Goal: Information Seeking & Learning: Find specific fact

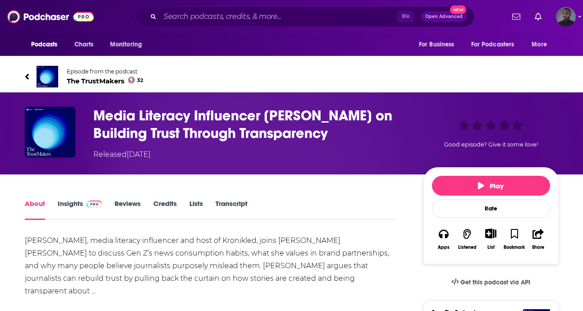
click at [239, 204] on link "Transcript" at bounding box center [232, 209] width 32 height 21
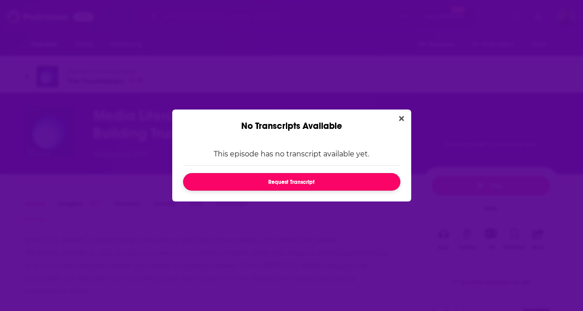
click at [328, 188] on button "Request Transcript" at bounding box center [291, 182] width 217 height 18
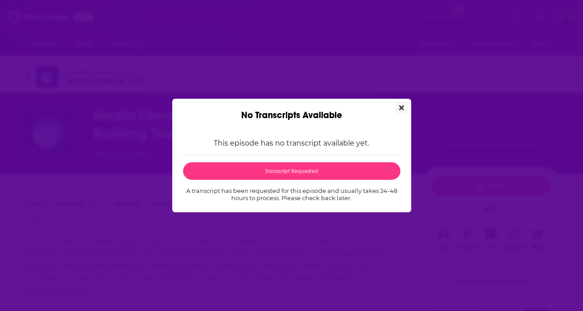
click at [401, 107] on icon "Close" at bounding box center [401, 108] width 5 height 5
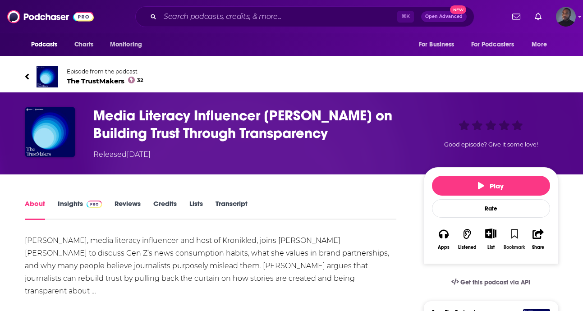
click at [515, 234] on icon "button" at bounding box center [515, 234] width 8 height 10
click at [548, 45] on button "More" at bounding box center [541, 44] width 33 height 17
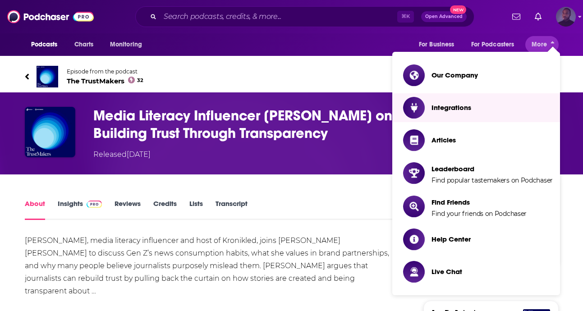
click at [567, 18] on img "Logged in as jarryd.boyd" at bounding box center [566, 17] width 20 height 20
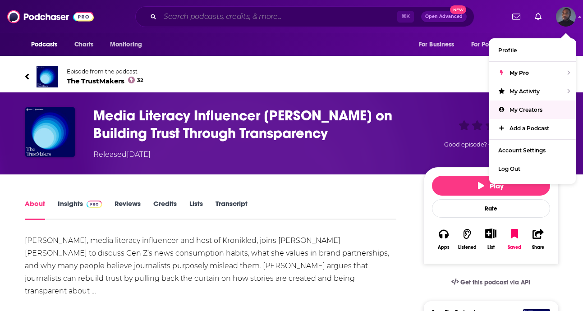
click at [260, 14] on input "Search podcasts, credits, & more..." at bounding box center [278, 16] width 237 height 14
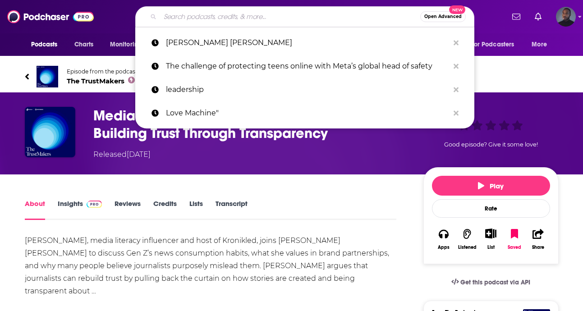
paste input "Kronikled"
type input "Kronikled"
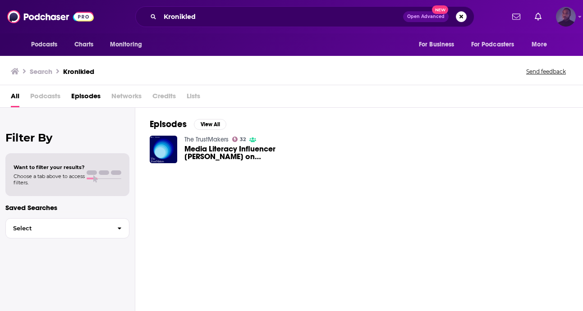
click at [568, 23] on img "Logged in as jarryd.boyd" at bounding box center [566, 17] width 20 height 20
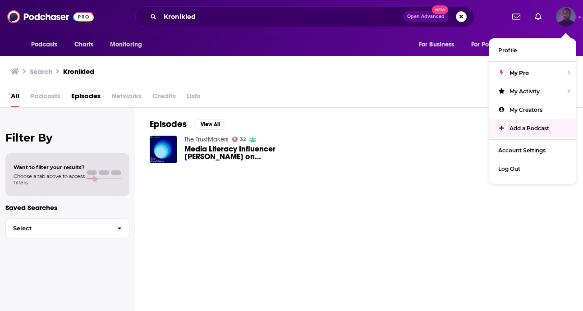
click at [526, 126] on span "Add a Podcast" at bounding box center [530, 128] width 40 height 7
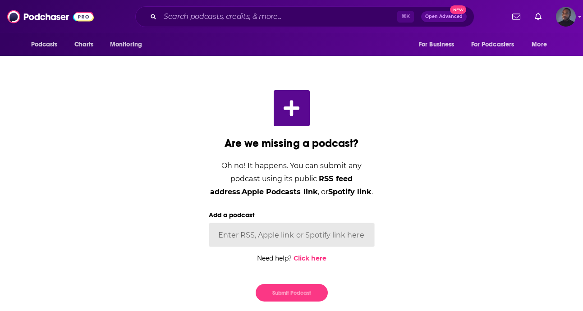
click at [264, 241] on input "Add a podcast" at bounding box center [292, 235] width 166 height 24
paste input "[URL][DOMAIN_NAME]"
type input "[URL][DOMAIN_NAME]"
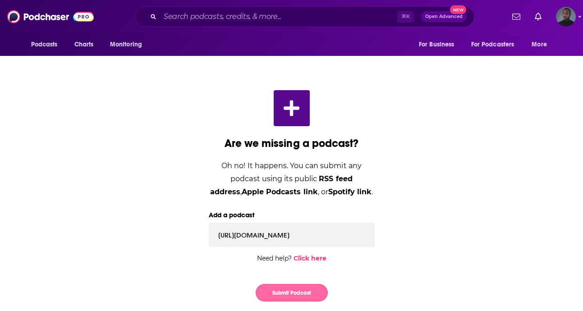
scroll to position [0, 0]
click at [288, 286] on button "Submit Podcast" at bounding box center [292, 293] width 72 height 18
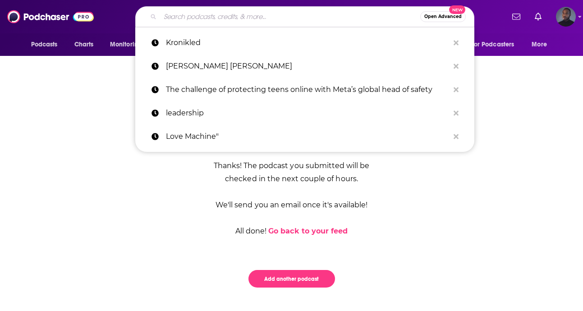
click at [347, 19] on input "Search podcasts, credits, & more..." at bounding box center [290, 16] width 260 height 14
paste input "[PERSON_NAME]"
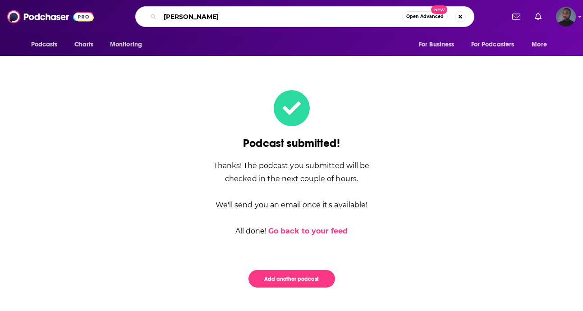
type input "[PERSON_NAME]"
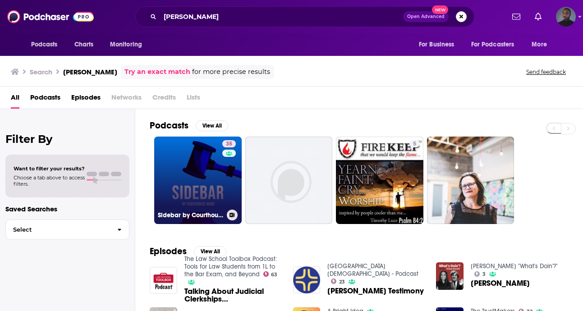
scroll to position [87, 0]
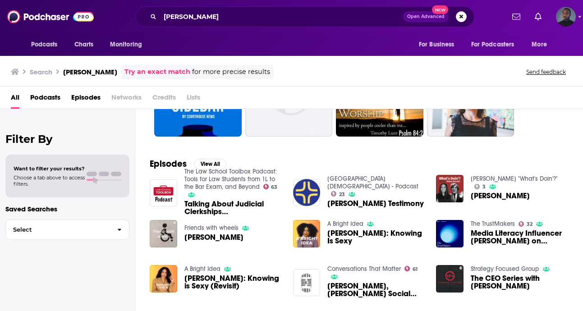
click at [214, 285] on span "[PERSON_NAME]: Knowing is Sexy (Revisit)" at bounding box center [233, 282] width 98 height 15
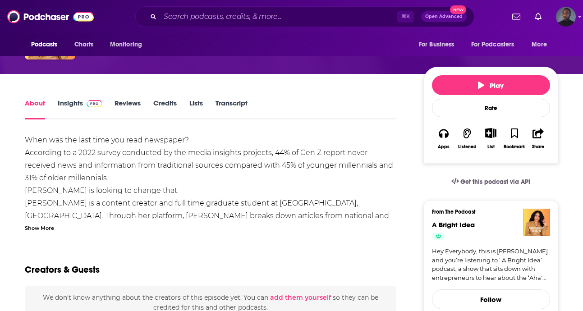
scroll to position [111, 0]
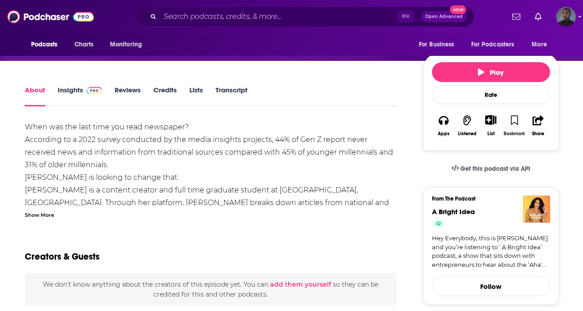
click at [514, 127] on button "Bookmark" at bounding box center [514, 125] width 23 height 33
click at [245, 93] on link "Transcript" at bounding box center [232, 96] width 32 height 21
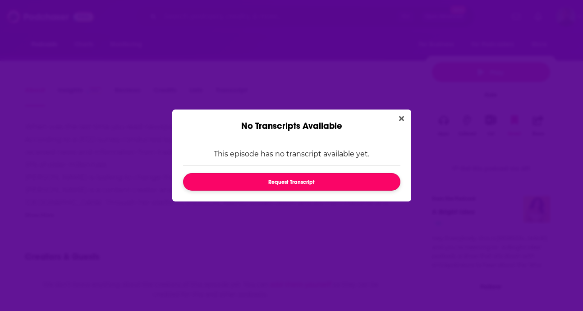
click at [282, 179] on button "Request Transcript" at bounding box center [291, 182] width 217 height 18
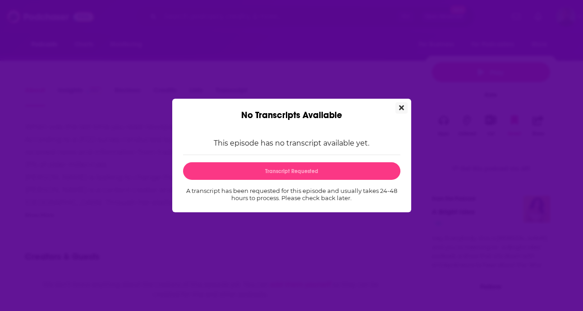
click at [402, 108] on icon "Close" at bounding box center [401, 108] width 5 height 5
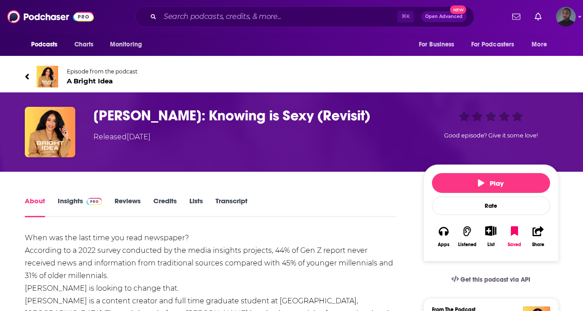
scroll to position [111, 0]
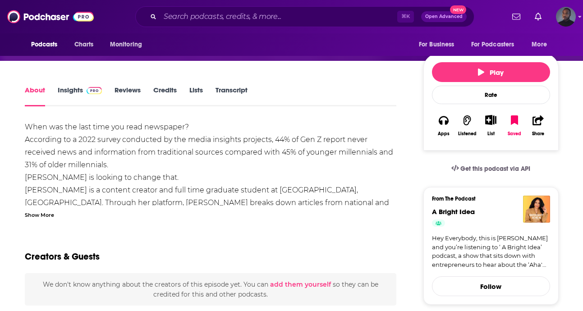
click at [43, 214] on div "Show More" at bounding box center [39, 214] width 29 height 9
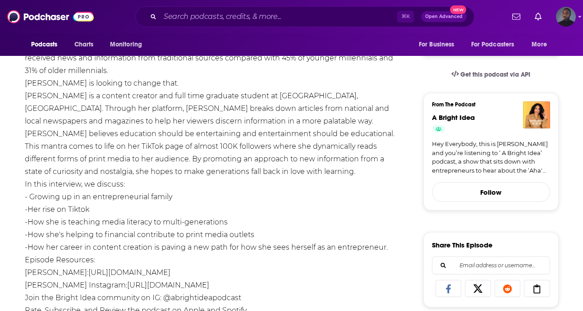
scroll to position [221, 0]
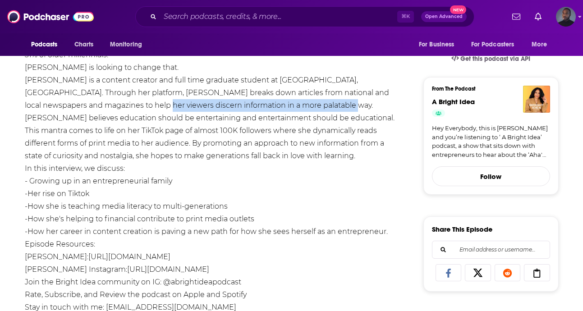
drag, startPoint x: 299, startPoint y: 107, endPoint x: 107, endPoint y: 109, distance: 191.7
click at [107, 109] on div "When was the last time you read newspaper? According to a 2022 survey conducted…" at bounding box center [211, 175] width 372 height 328
copy div "viewers discern information in a more palatable way."
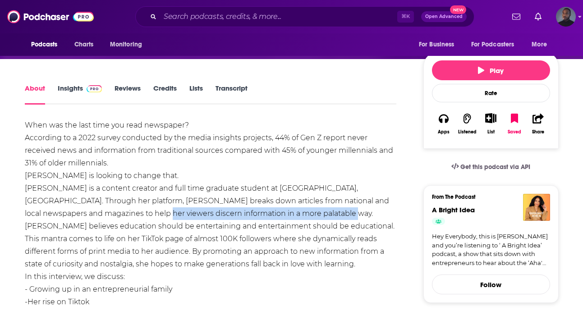
scroll to position [0, 0]
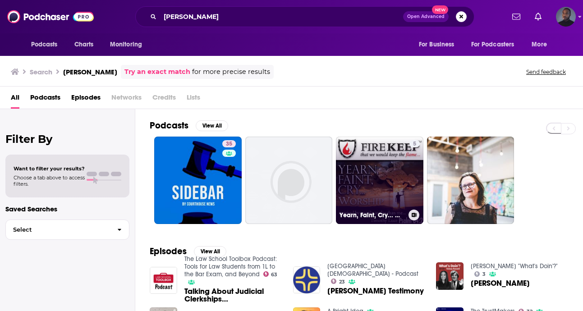
scroll to position [87, 0]
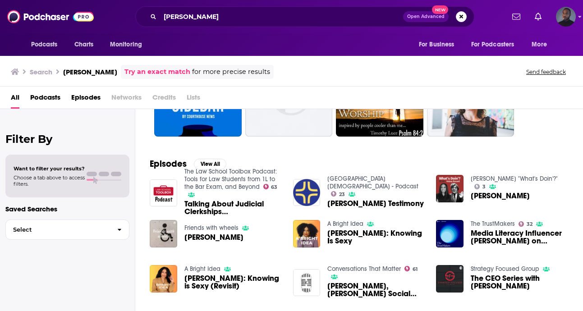
click at [215, 239] on span "[PERSON_NAME]" at bounding box center [213, 238] width 59 height 8
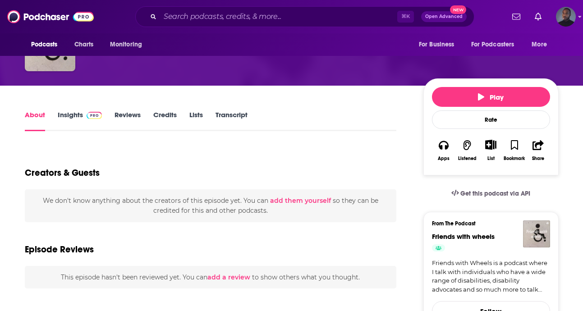
scroll to position [170, 0]
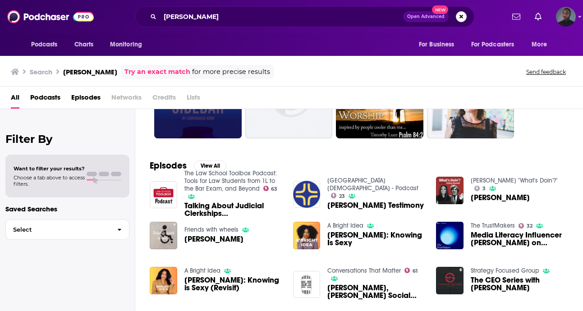
scroll to position [87, 0]
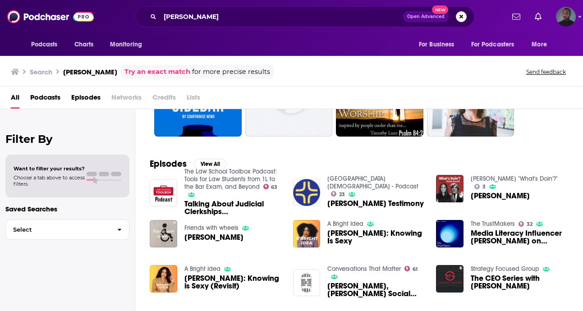
click at [87, 99] on span "Episodes" at bounding box center [85, 99] width 29 height 18
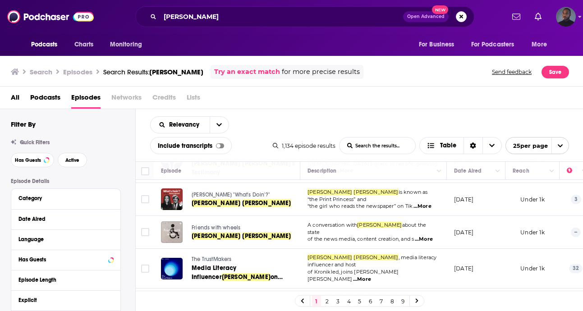
scroll to position [89, 0]
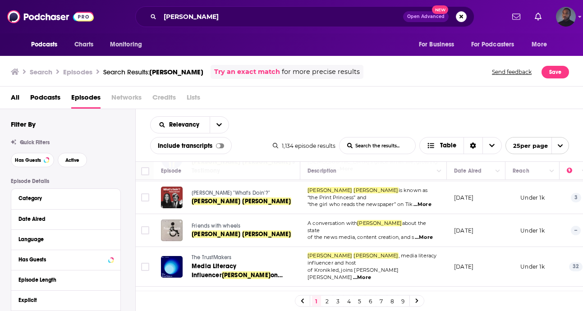
click at [427, 234] on span "...More" at bounding box center [424, 237] width 18 height 7
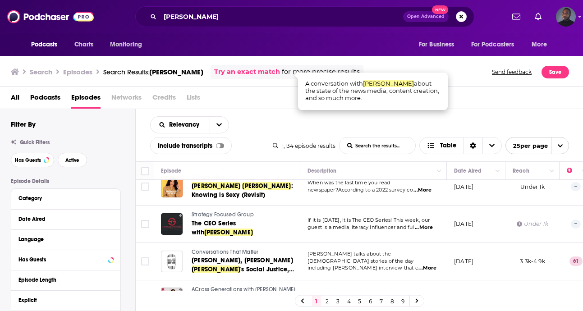
scroll to position [247, 0]
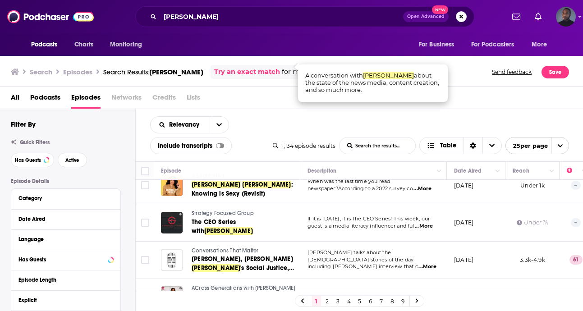
click at [423, 223] on span "...More" at bounding box center [424, 226] width 18 height 7
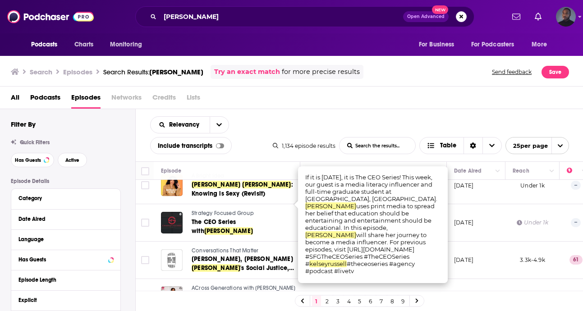
click at [270, 261] on div "Podcasts Charts Monitoring [PERSON_NAME] Open Advanced New For Business For Pod…" at bounding box center [291, 155] width 583 height 311
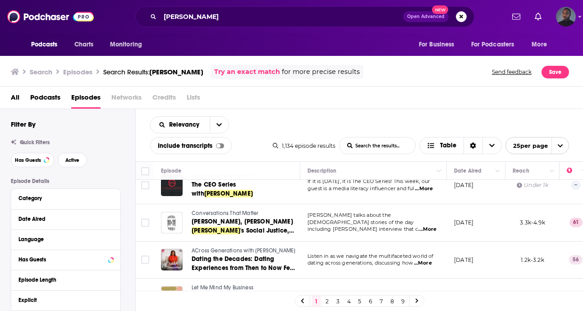
scroll to position [286, 0]
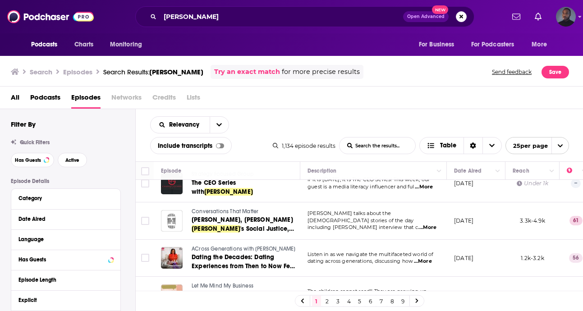
click at [429, 258] on span "...More" at bounding box center [423, 261] width 18 height 7
click at [489, 240] on td "[DATE]" at bounding box center [476, 258] width 59 height 37
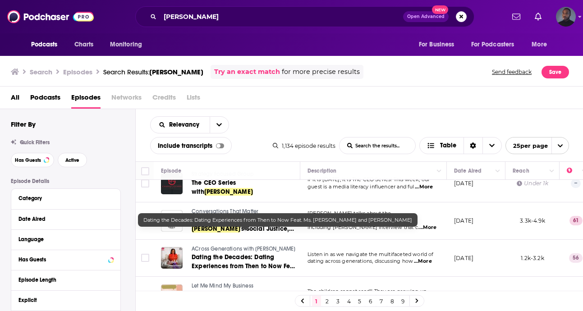
click at [253, 253] on span "Dating the Decades: Dating Experiences from Then to Now Feat. Ms. Teenie and" at bounding box center [245, 266] width 106 height 26
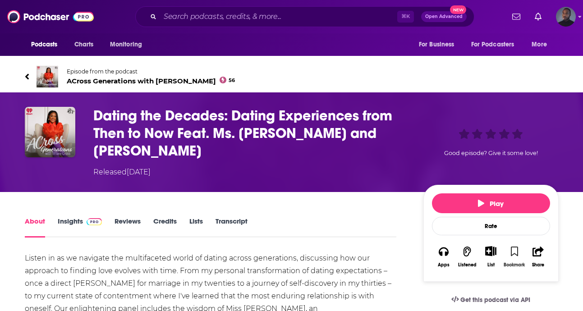
click at [515, 247] on icon "button" at bounding box center [515, 252] width 8 height 10
click at [519, 240] on button "Bookmark" at bounding box center [514, 256] width 23 height 33
click at [228, 217] on link "Transcript" at bounding box center [232, 227] width 32 height 21
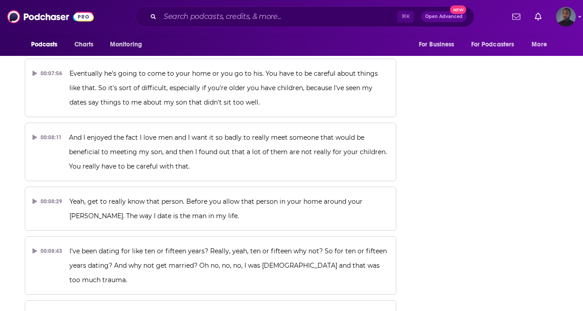
scroll to position [2063, 0]
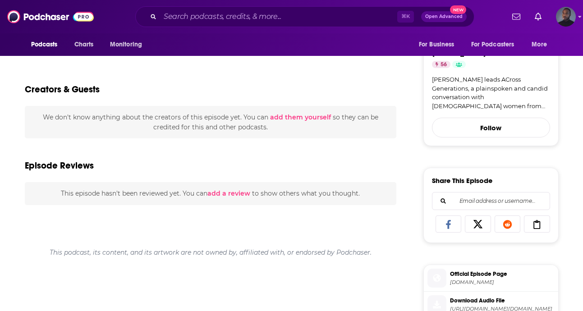
scroll to position [603, 0]
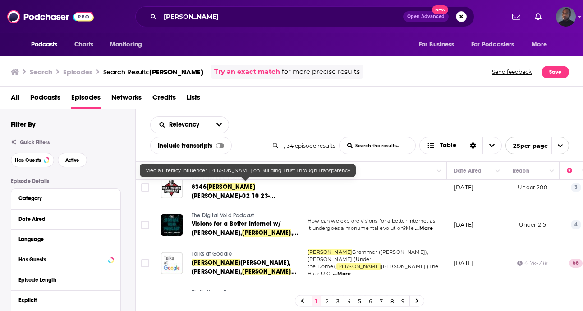
scroll to position [620, 0]
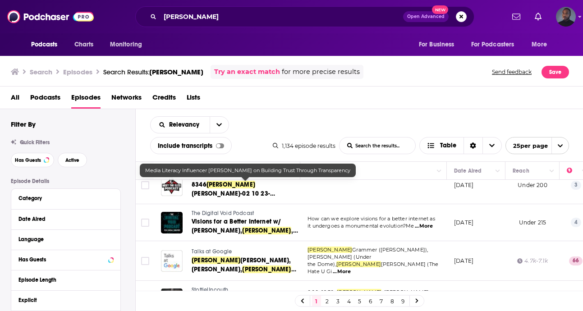
click at [427, 223] on span "...More" at bounding box center [424, 226] width 18 height 7
click at [479, 208] on td "[DATE]" at bounding box center [476, 222] width 59 height 37
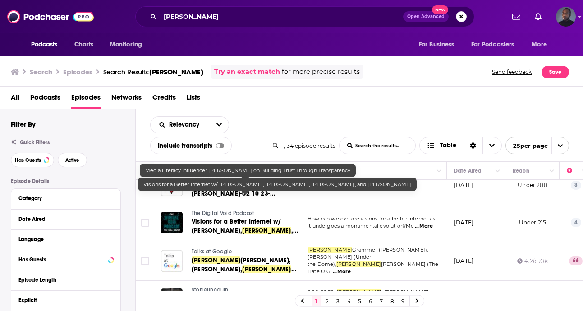
click at [258, 227] on span "[PERSON_NAME]" at bounding box center [266, 231] width 49 height 8
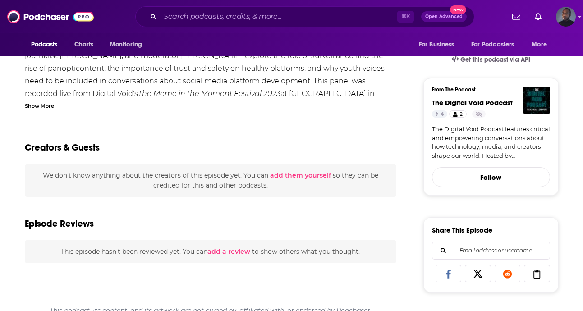
scroll to position [180, 0]
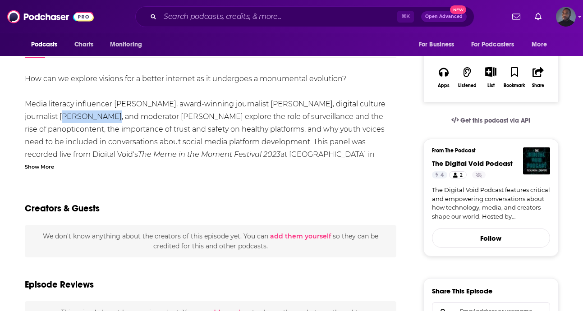
drag, startPoint x: 61, startPoint y: 118, endPoint x: 22, endPoint y: 117, distance: 39.2
copy div "[PERSON_NAME],"
click at [520, 74] on button "Bookmark" at bounding box center [514, 77] width 23 height 33
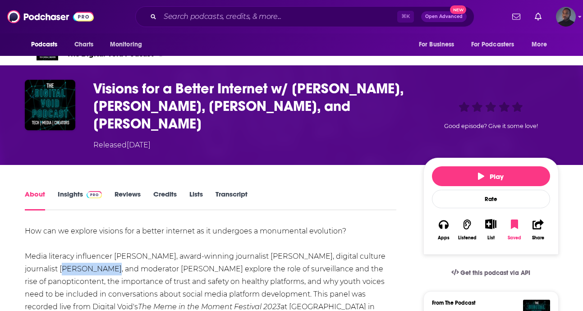
scroll to position [0, 0]
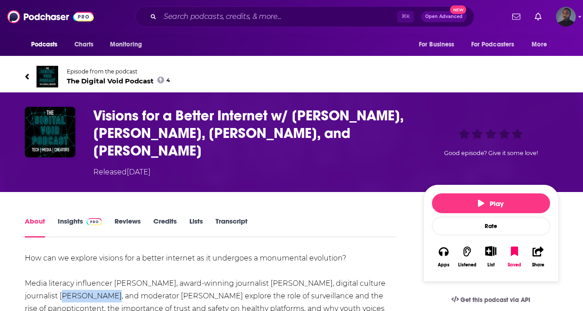
click at [236, 220] on link "Transcript" at bounding box center [232, 227] width 32 height 21
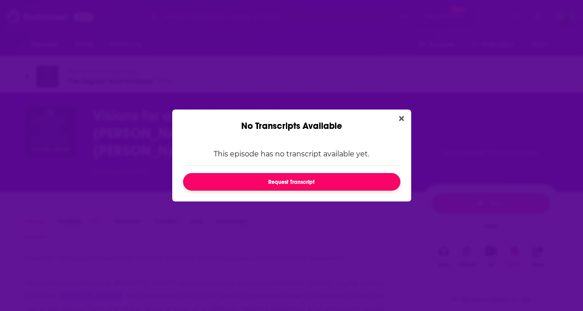
click at [294, 182] on button "Request Transcript" at bounding box center [291, 182] width 217 height 18
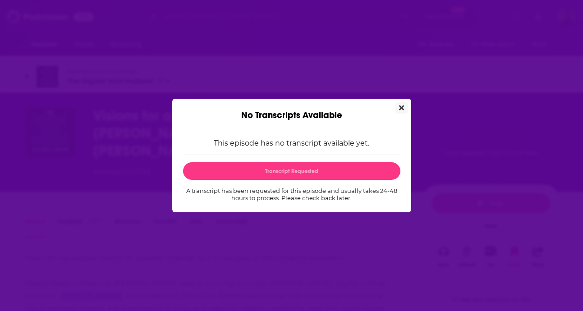
click at [401, 107] on icon "Close" at bounding box center [401, 108] width 5 height 5
